Goal: Transaction & Acquisition: Subscribe to service/newsletter

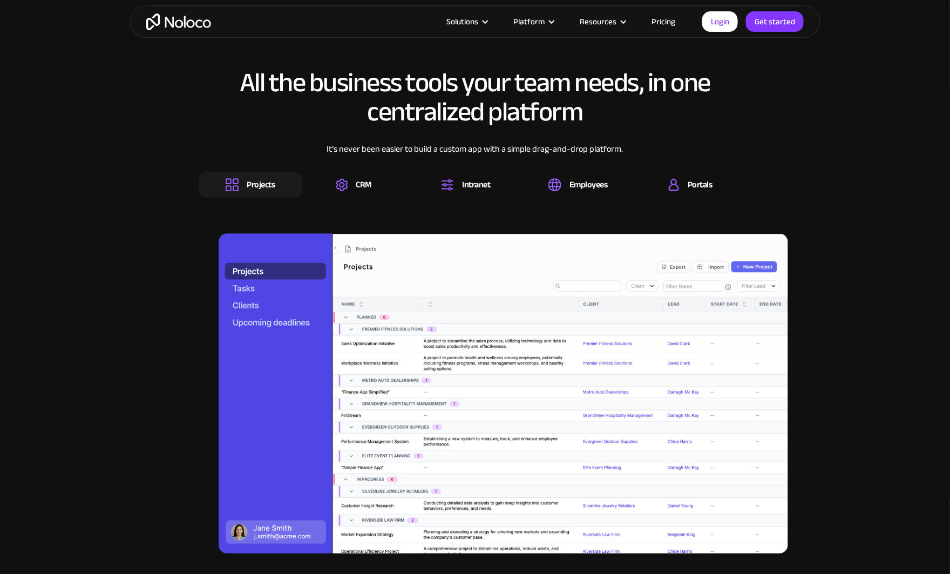
scroll to position [1050, 0]
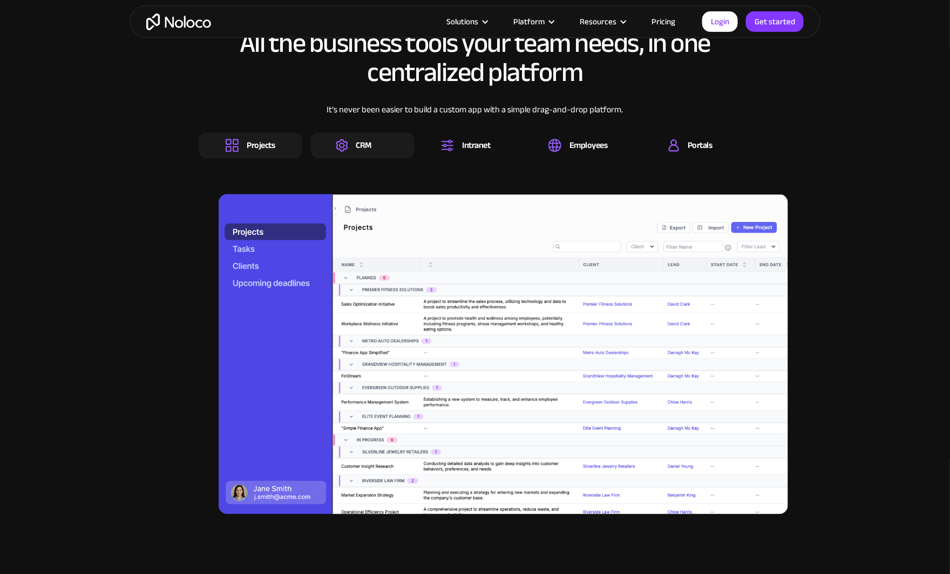
click at [363, 144] on div "CRM" at bounding box center [364, 145] width 16 height 12
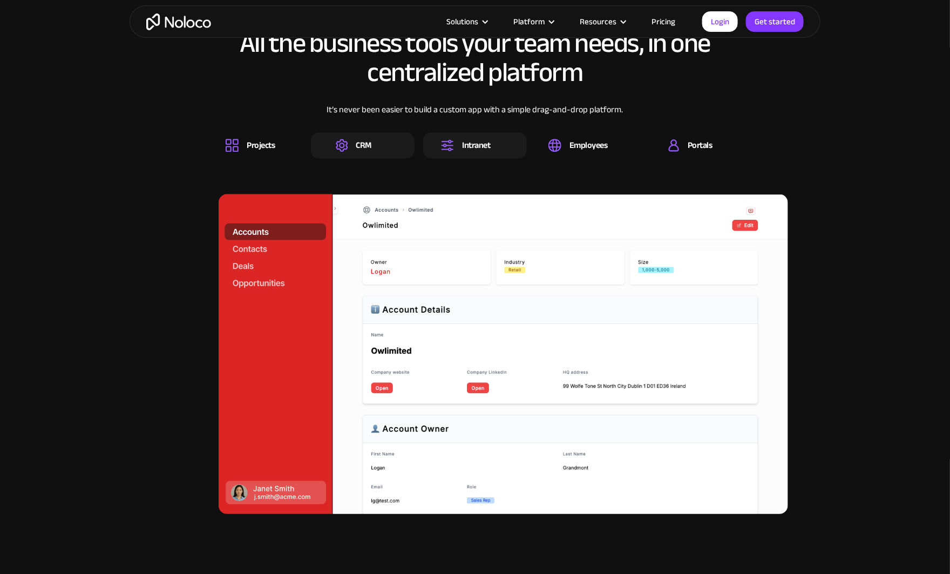
click at [486, 146] on div "Intranet" at bounding box center [476, 145] width 28 height 12
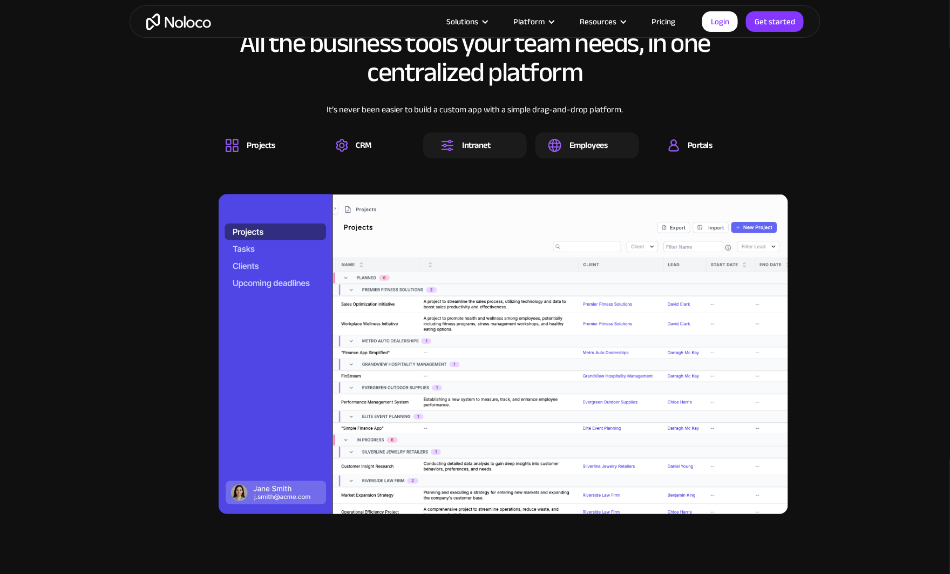
click at [574, 144] on div "Employees" at bounding box center [588, 145] width 38 height 12
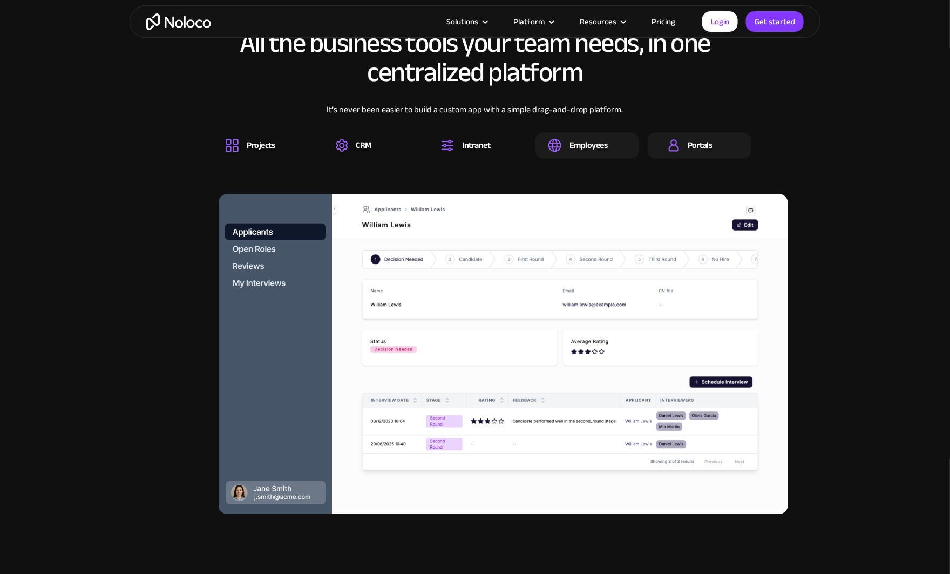
click at [701, 141] on div "Portals" at bounding box center [700, 145] width 25 height 12
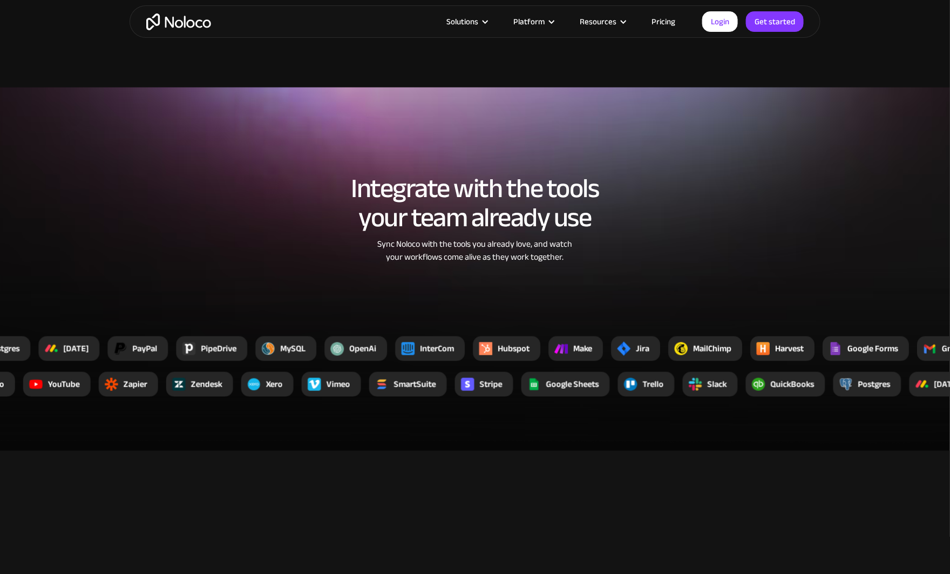
scroll to position [2069, 0]
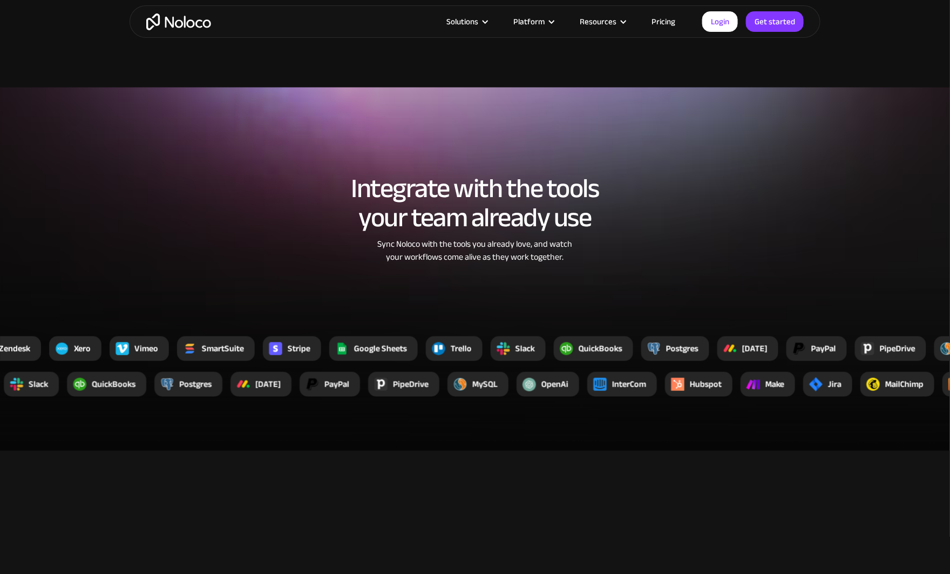
click at [674, 22] on link "Pricing" at bounding box center [663, 22] width 51 height 14
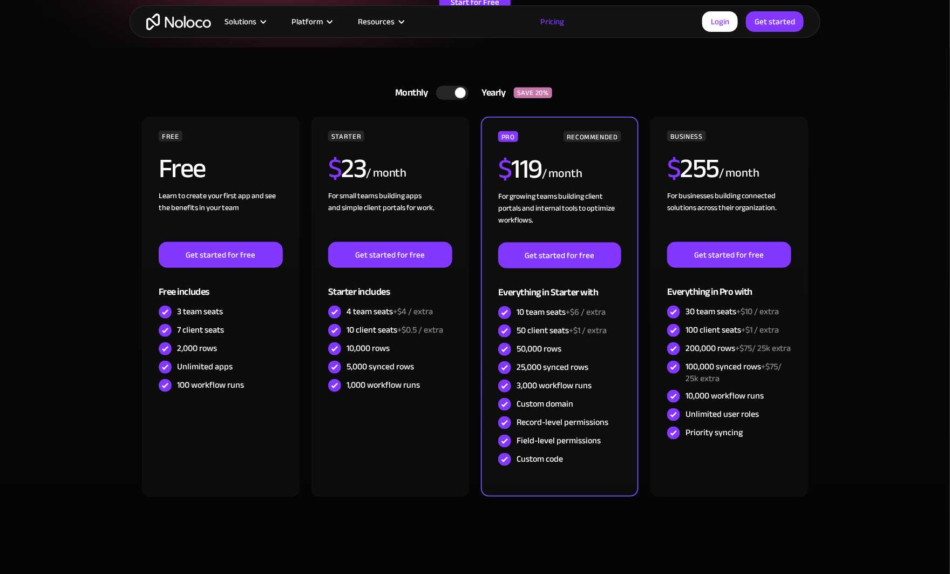
scroll to position [216, 0]
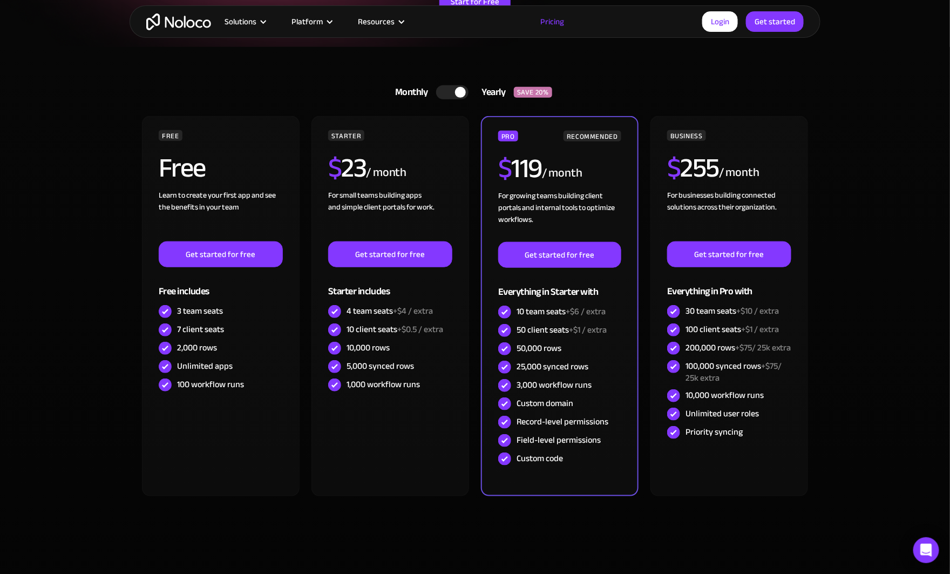
click at [450, 93] on div at bounding box center [452, 92] width 32 height 14
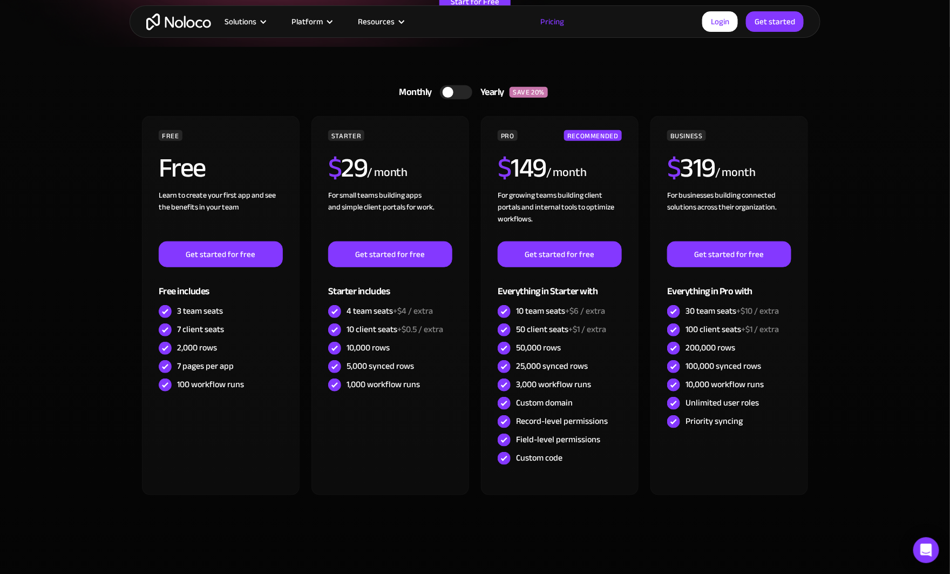
click at [450, 93] on div at bounding box center [448, 92] width 11 height 11
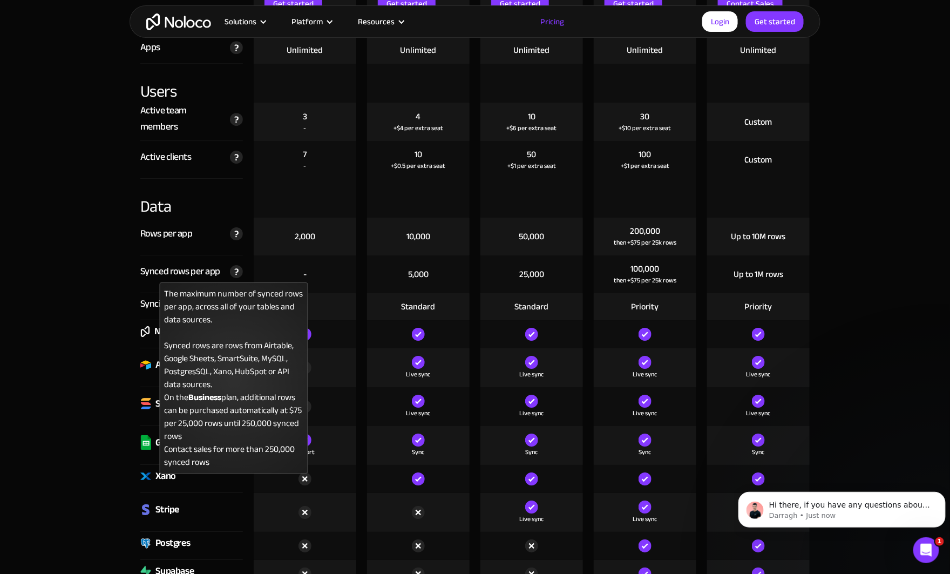
scroll to position [1310, 0]
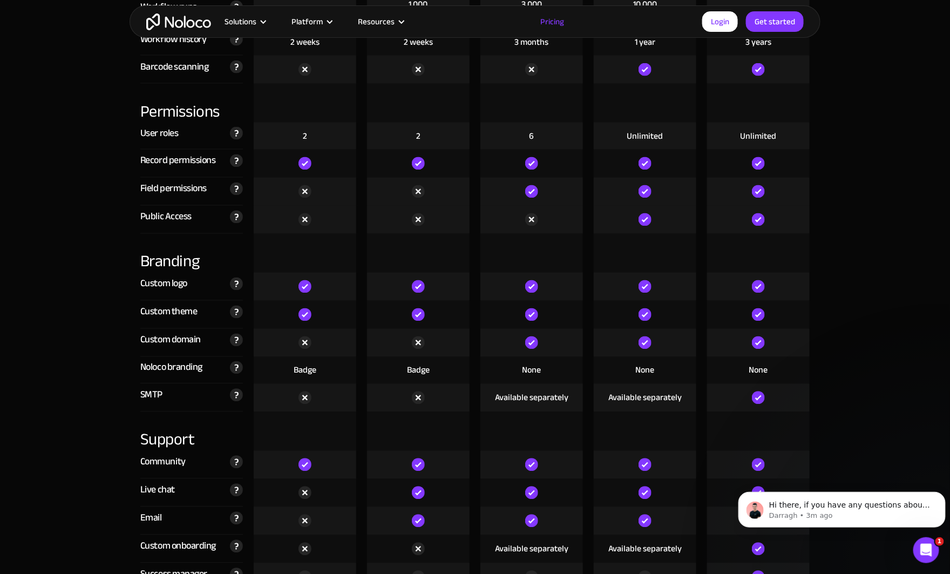
scroll to position [2353, 0]
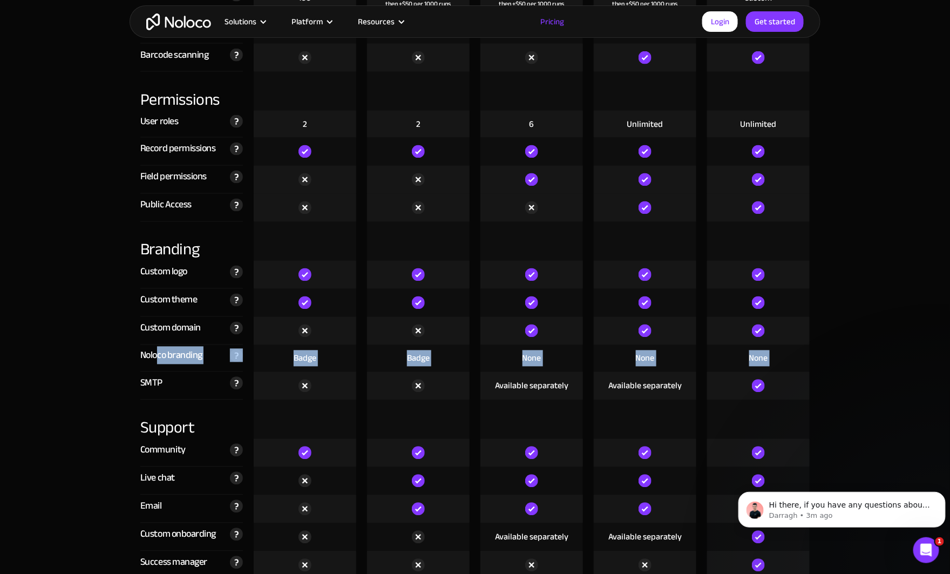
drag, startPoint x: 120, startPoint y: 396, endPoint x: 160, endPoint y: 366, distance: 49.3
click at [160, 366] on section "Compare our plans Free Free Get started Starter $ 29 / month Get started Pro $ …" at bounding box center [475, 443] width 950 height 3368
drag, startPoint x: 160, startPoint y: 366, endPoint x: 65, endPoint y: 325, distance: 103.0
click at [65, 325] on section "Compare our plans Free Free Get started Starter $ 29 / month Get started Pro $ …" at bounding box center [475, 443] width 950 height 3368
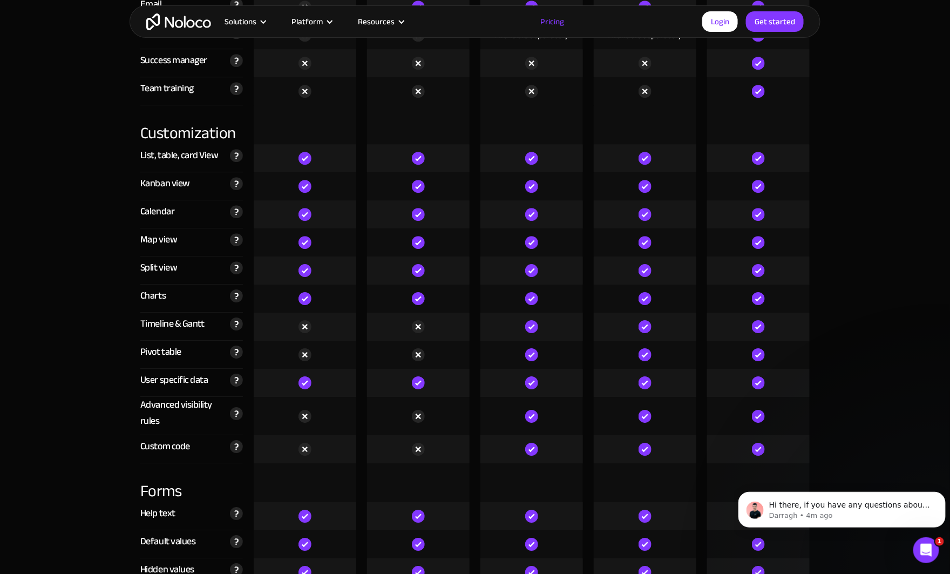
scroll to position [2856, 0]
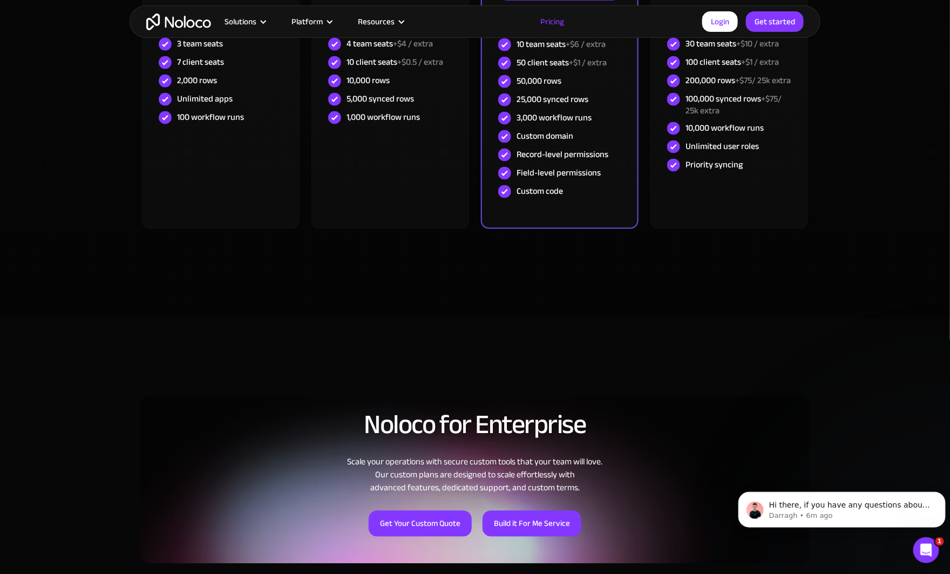
scroll to position [594, 0]
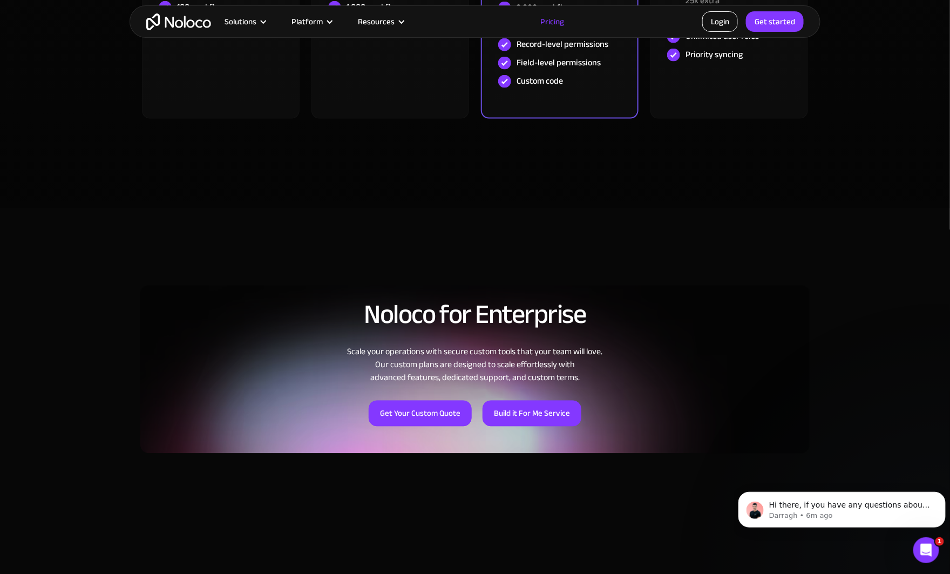
click at [729, 19] on link "Login" at bounding box center [720, 21] width 36 height 21
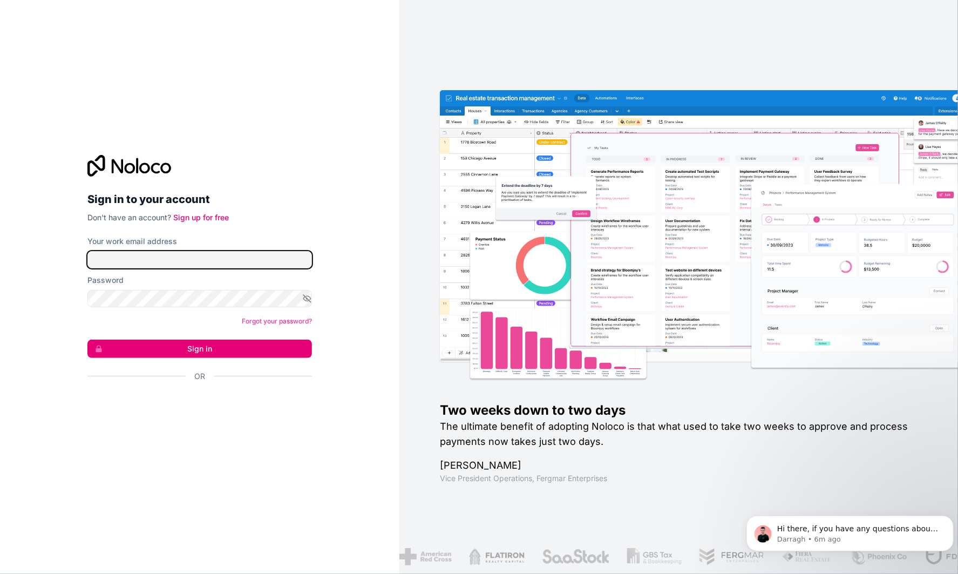
click at [152, 253] on input "Your work email address" at bounding box center [199, 259] width 225 height 17
type input "stanislavs@ibcsol.ru"
drag, startPoint x: 207, startPoint y: 260, endPoint x: 55, endPoint y: 256, distance: 152.2
click at [55, 256] on div "Sign in to your account Don't have an account? Sign up for free Your work email…" at bounding box center [199, 287] width 399 height 574
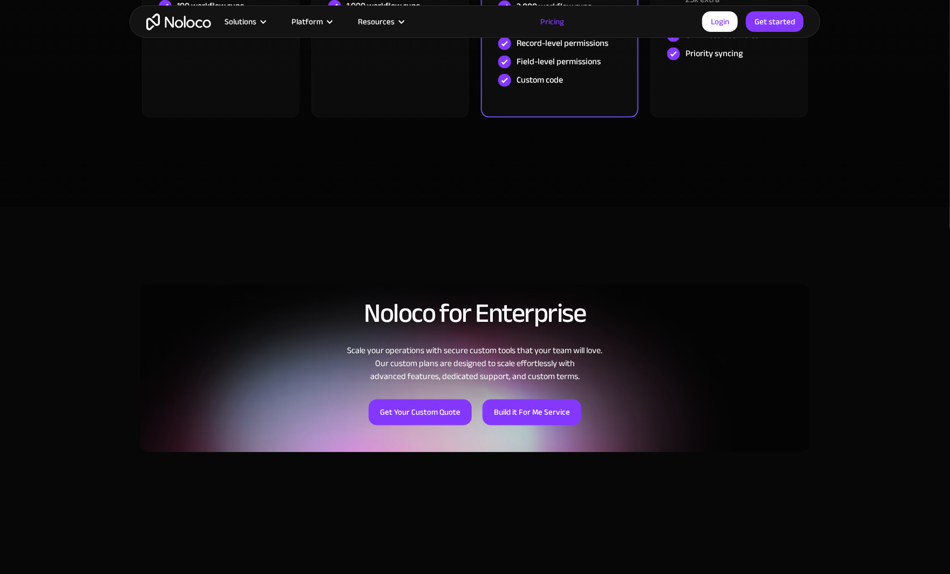
scroll to position [594, 0]
